Goal: Transaction & Acquisition: Purchase product/service

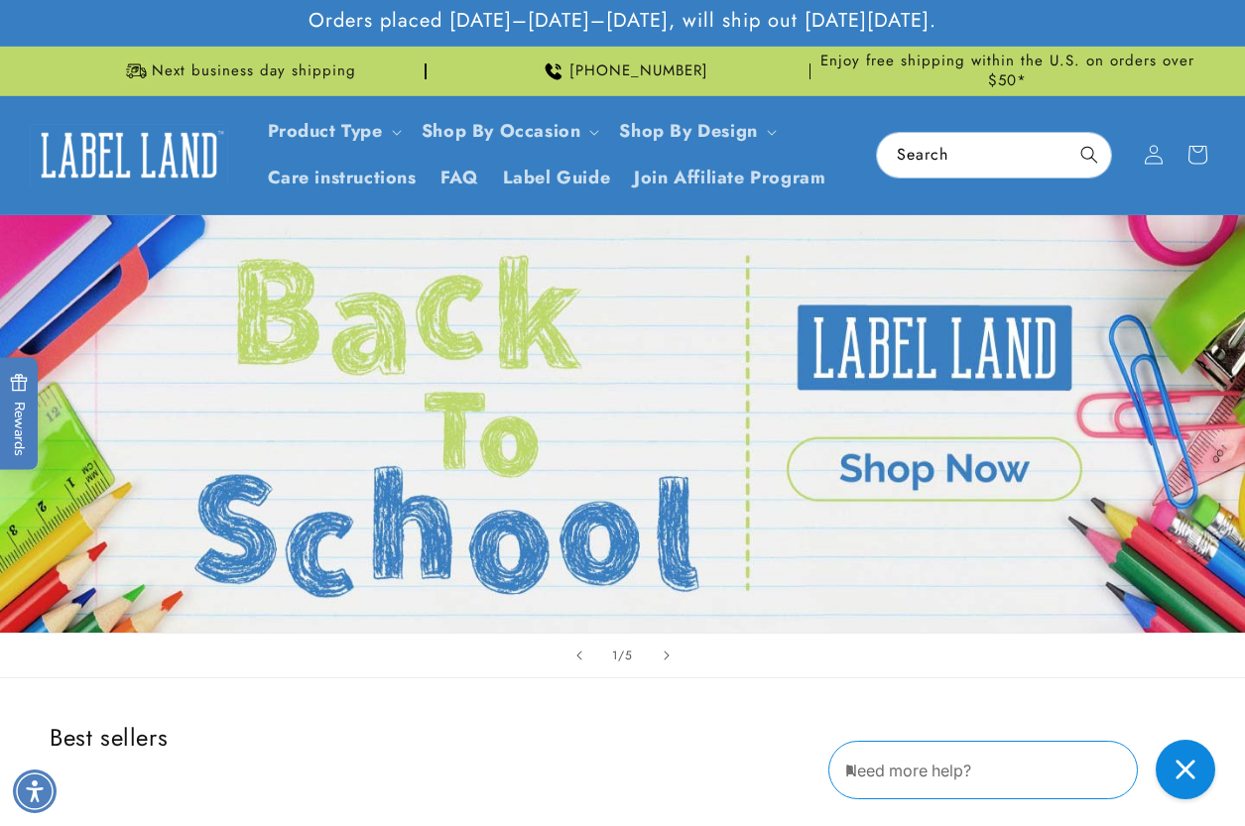
click at [855, 212] on header "Product Type Product Type Clothing Labels Clothing Stamps Logo Decals Multi-Use…" at bounding box center [622, 155] width 1245 height 118
click at [1198, 671] on div "1 / of 5" at bounding box center [622, 656] width 1245 height 46
drag, startPoint x: 1192, startPoint y: 767, endPoint x: 936, endPoint y: 743, distance: 257.0
click at [1192, 767] on icon "Close gorgias live chat" at bounding box center [1185, 770] width 22 height 22
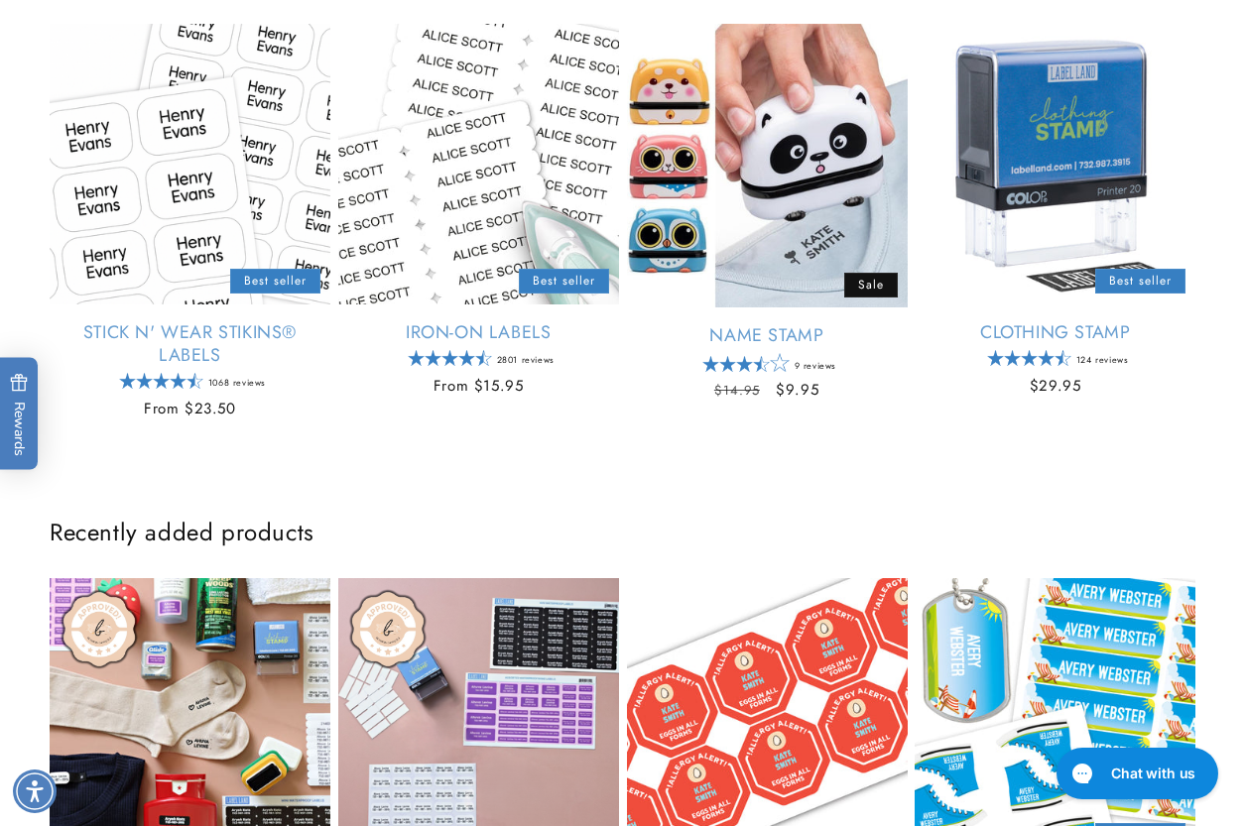
scroll to position [794, 0]
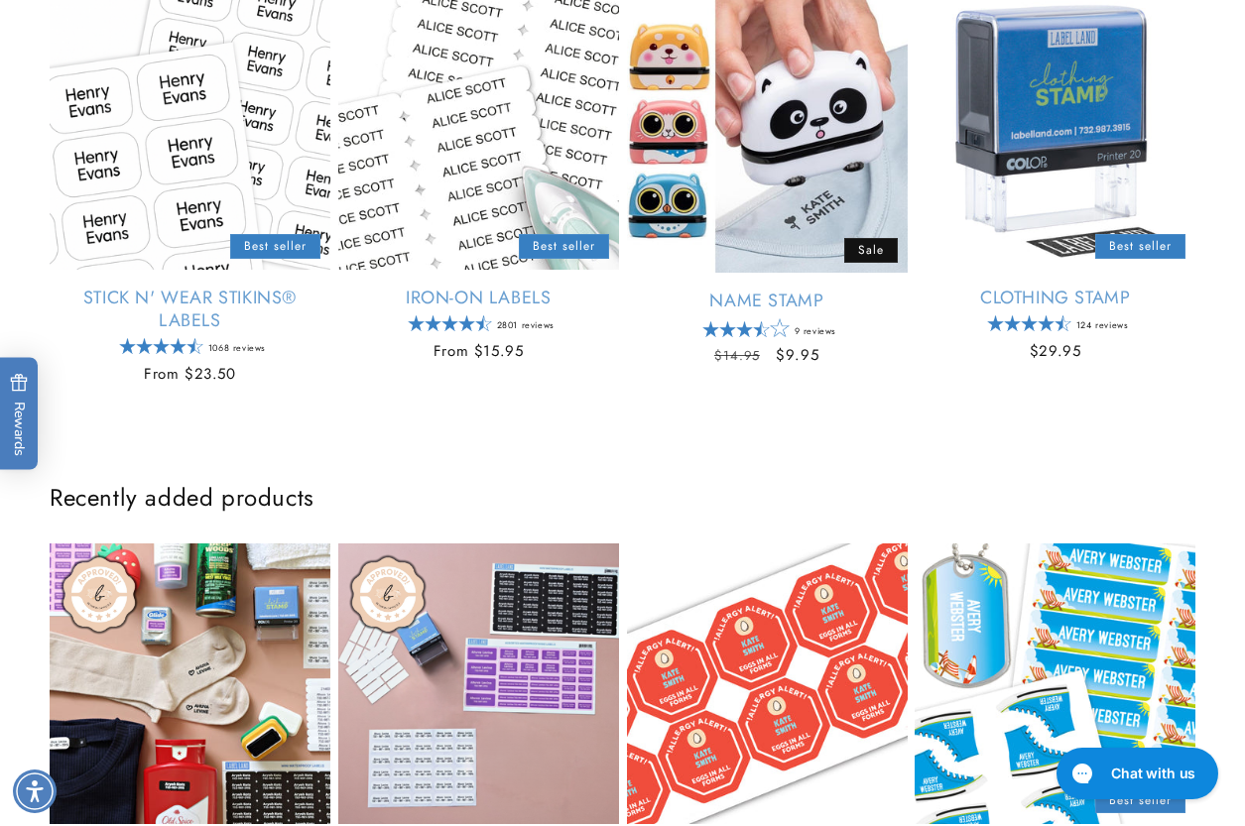
click at [992, 441] on div "Recently added products First Time Camper Empty heading First Time Camper Regul…" at bounding box center [622, 703] width 1245 height 531
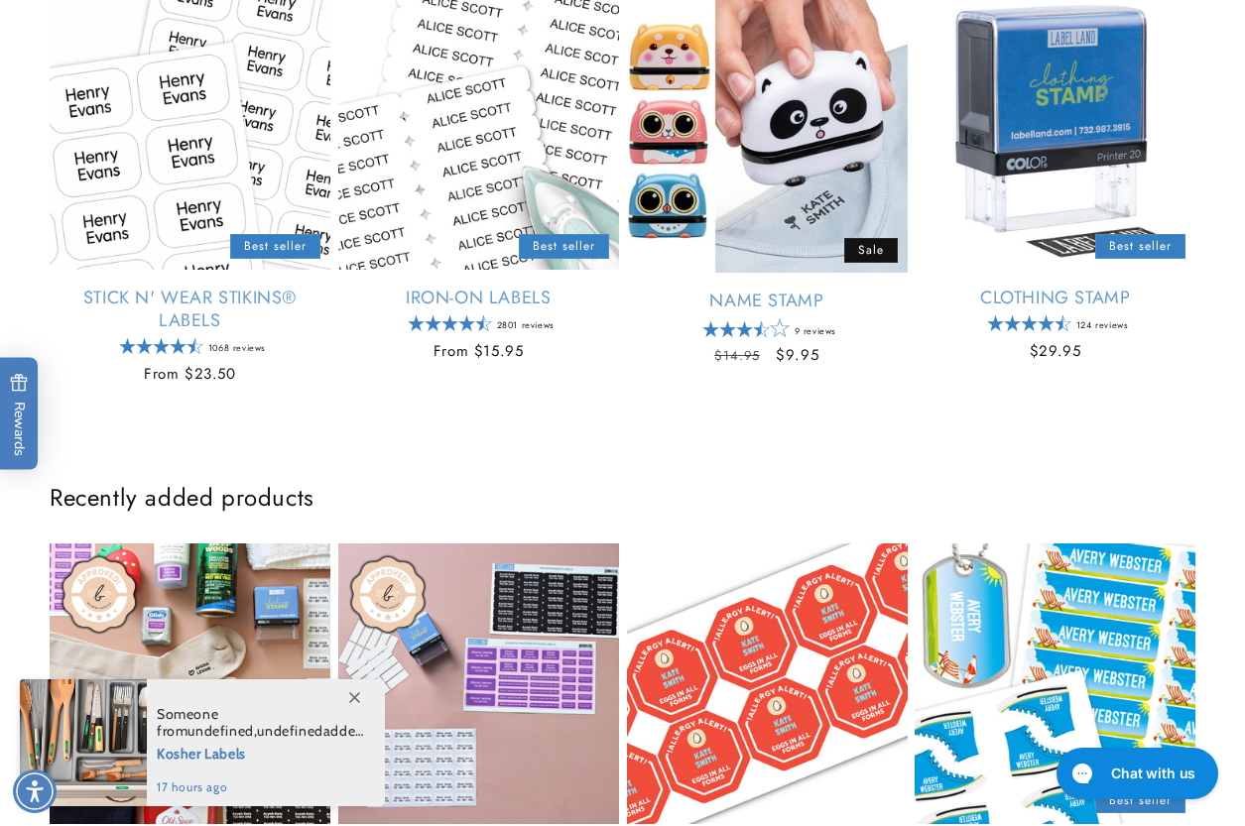
click at [345, 697] on span at bounding box center [354, 697] width 36 height 36
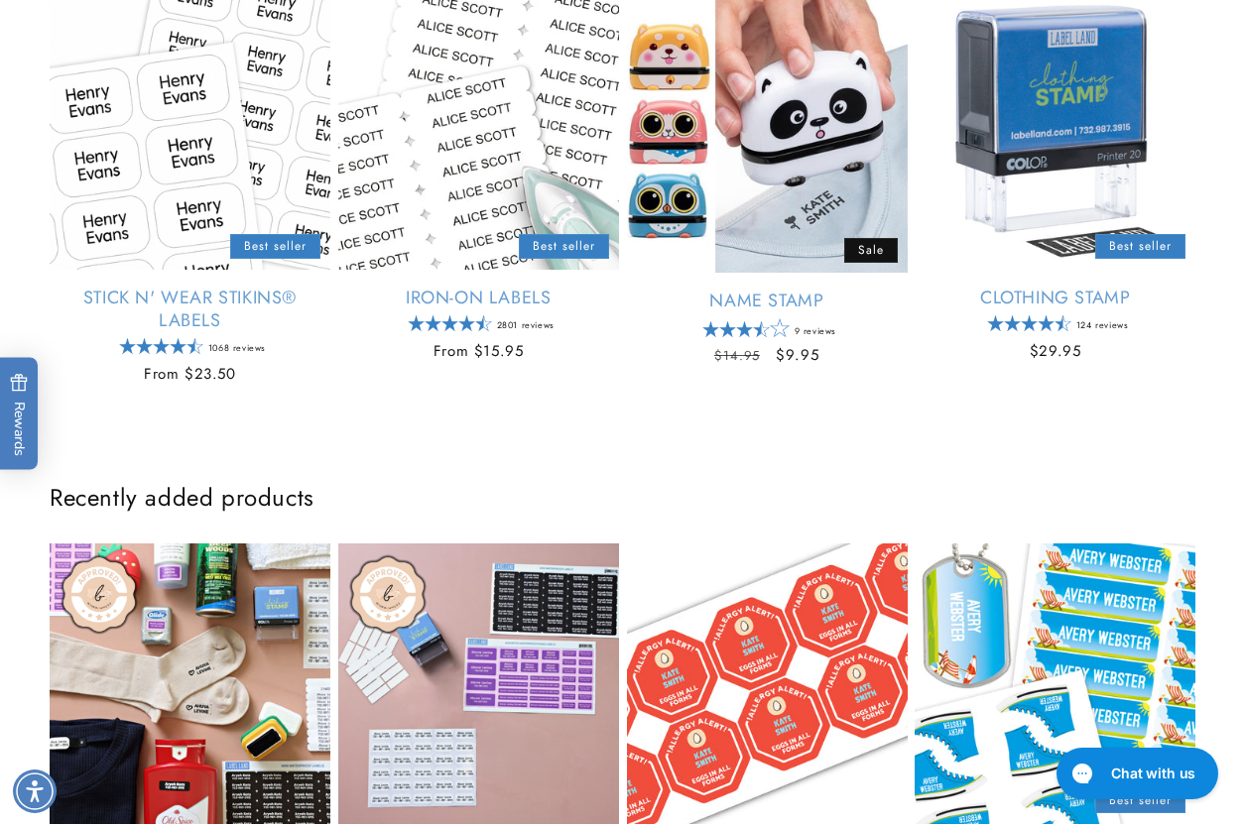
click at [1063, 444] on div "Recently added products First Time Camper Empty heading First Time Camper Regul…" at bounding box center [622, 703] width 1245 height 531
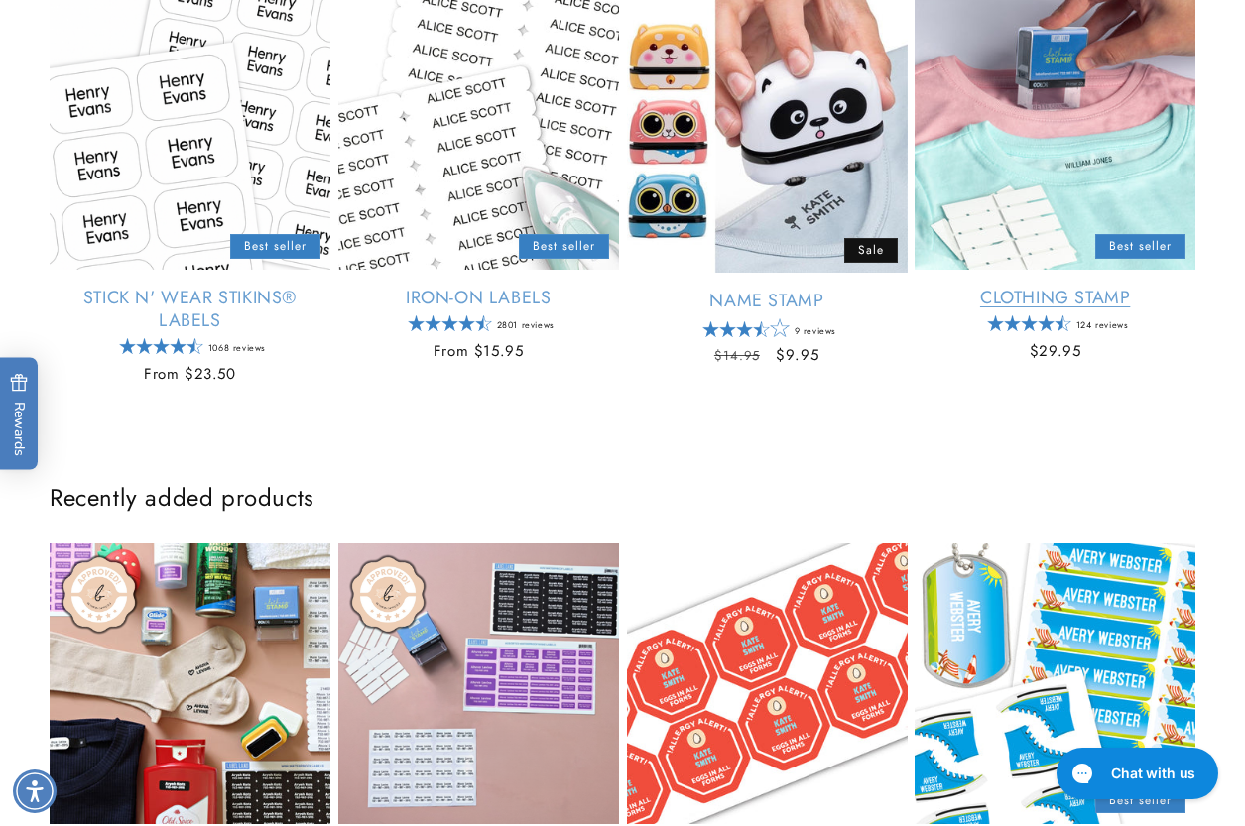
click at [1120, 287] on link "Clothing Stamp" at bounding box center [1055, 298] width 281 height 23
